Goal: Information Seeking & Learning: Learn about a topic

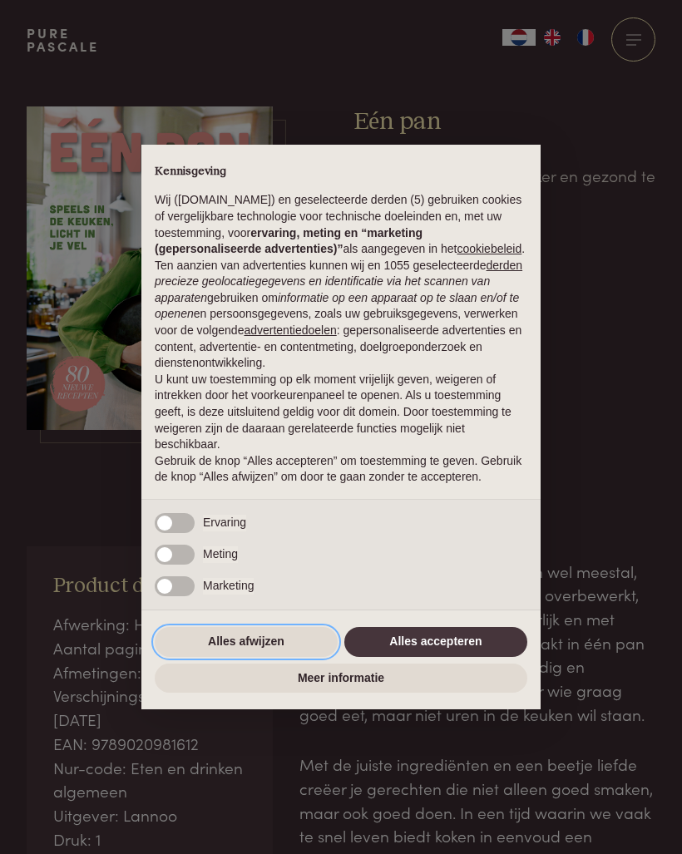
click at [260, 648] on button "Alles afwijzen" at bounding box center [246, 642] width 183 height 30
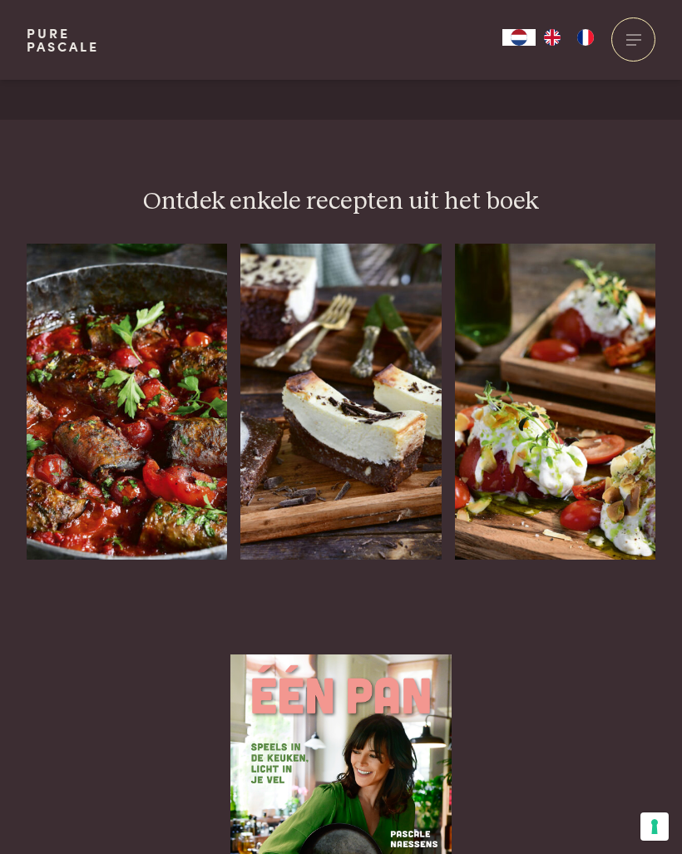
scroll to position [2019, 0]
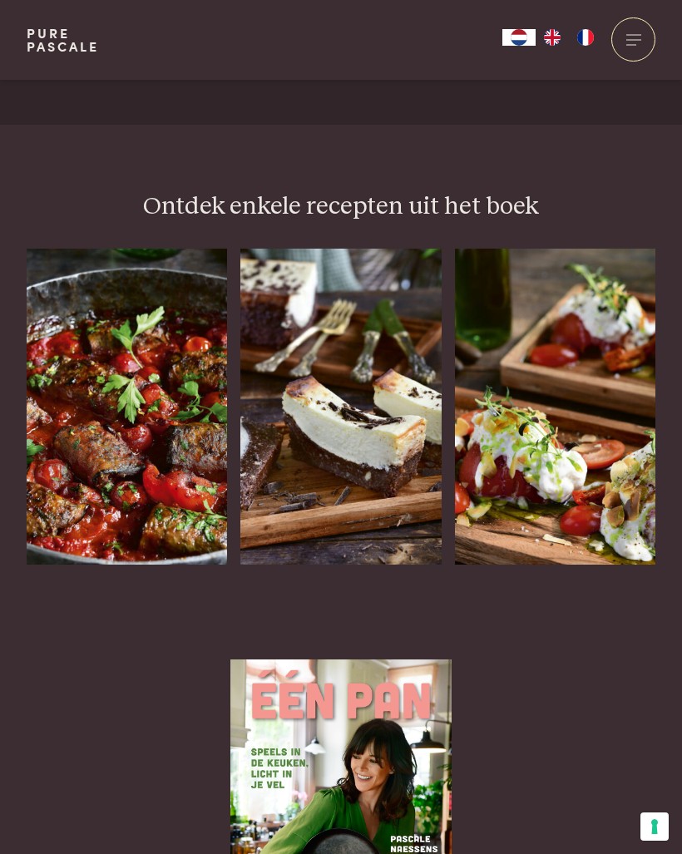
click at [212, 632] on icon at bounding box center [205, 644] width 14 height 24
click at [323, 591] on h3 "Brownie-cheesecake" at bounding box center [311, 617] width 143 height 53
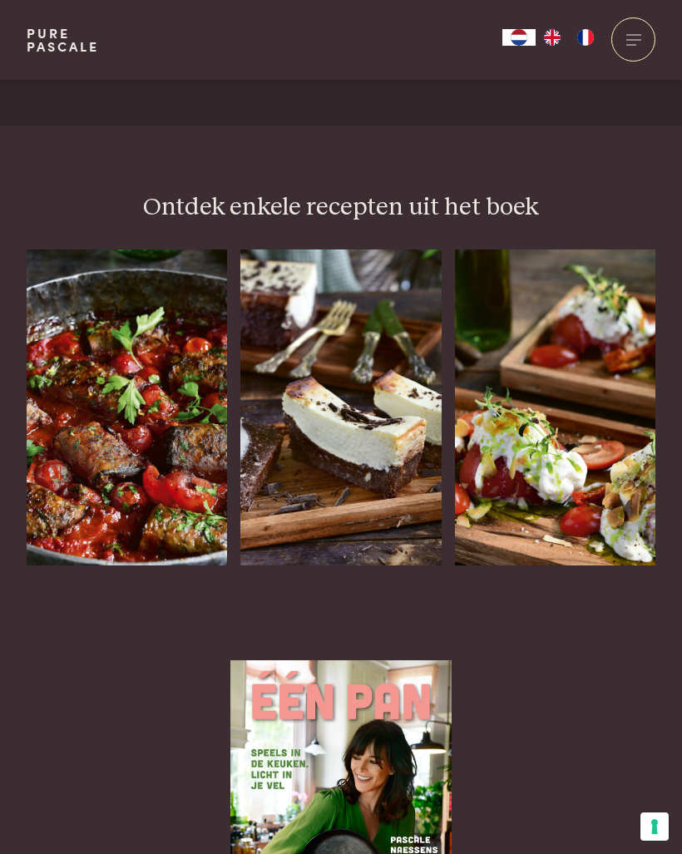
click at [570, 592] on h3 "Gare gekoelde tomaat met stracciatella" at bounding box center [526, 632] width 143 height 80
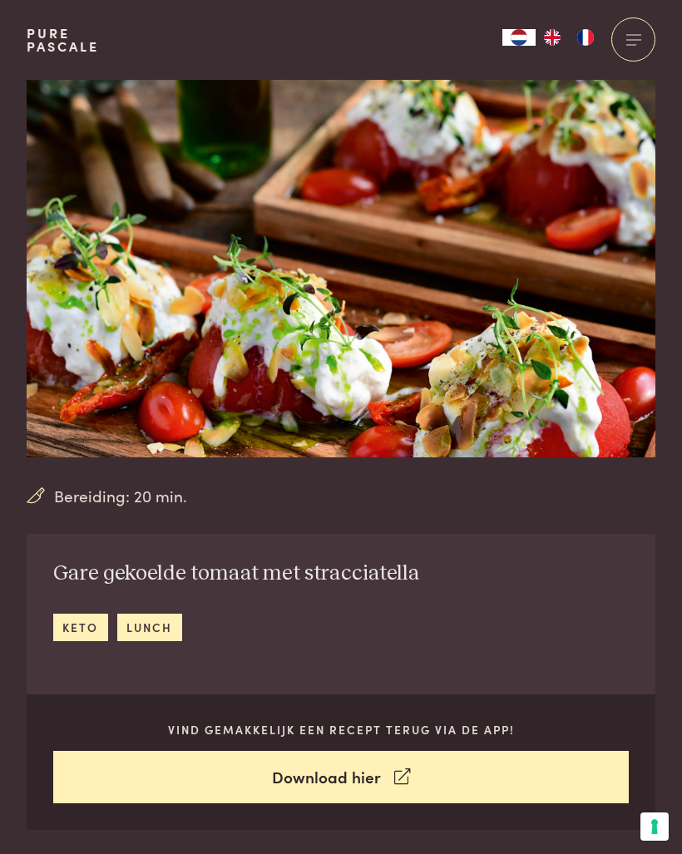
click at [642, 494] on div "Bereiding: 20 min." at bounding box center [341, 496] width 629 height 24
